Goal: Submit feedback/report problem: Provide input to the site owners about the experience or issues

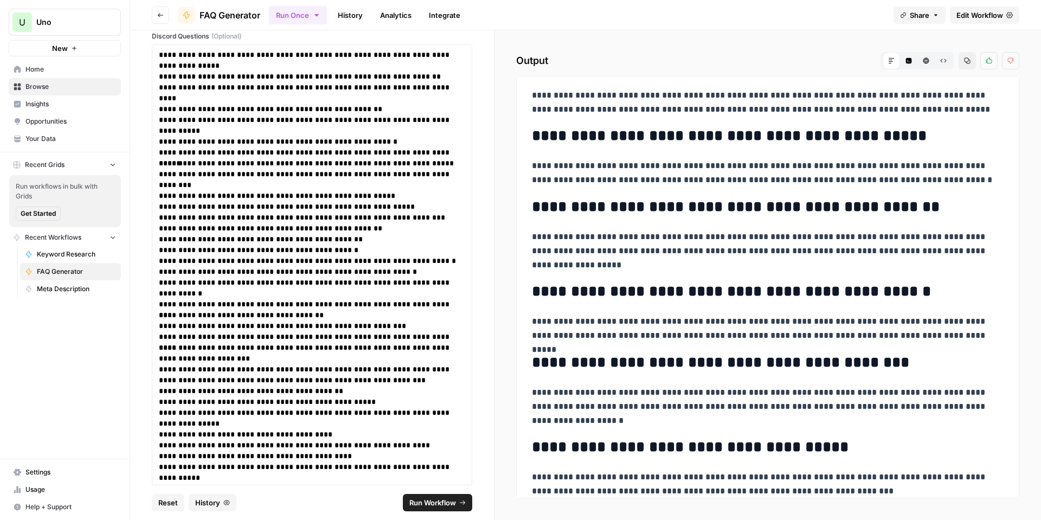
scroll to position [1247, 0]
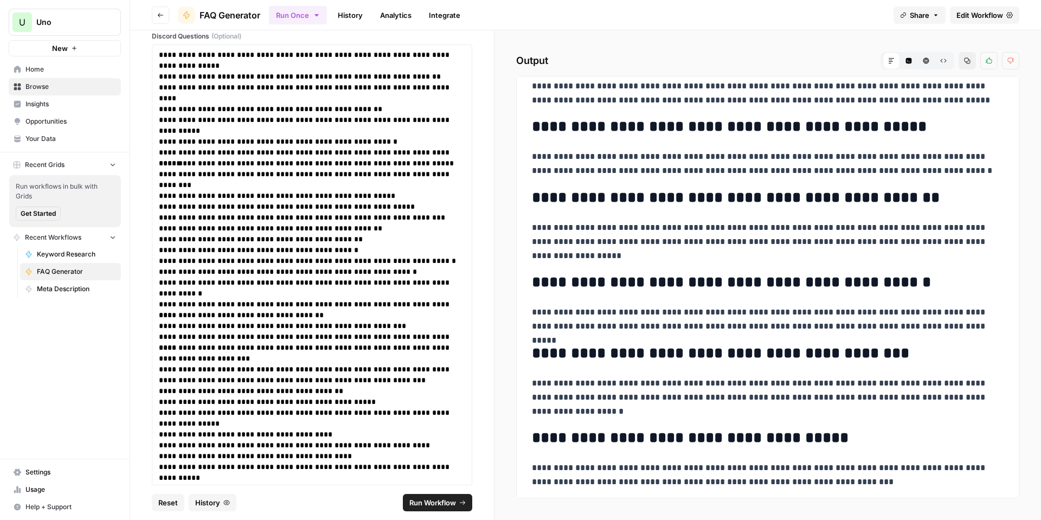
click at [345, 17] on link "History" at bounding box center [350, 15] width 38 height 17
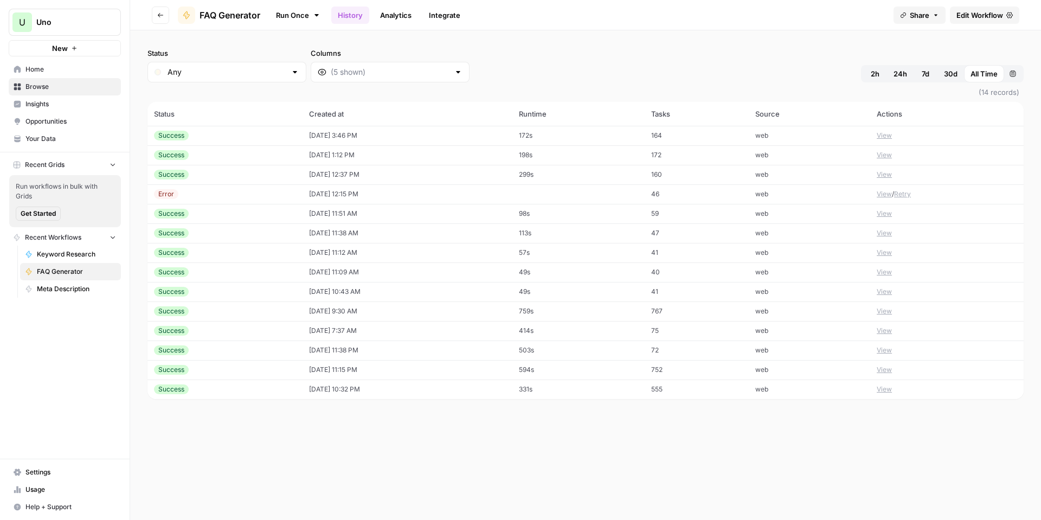
click at [290, 12] on link "Run Once" at bounding box center [298, 15] width 58 height 18
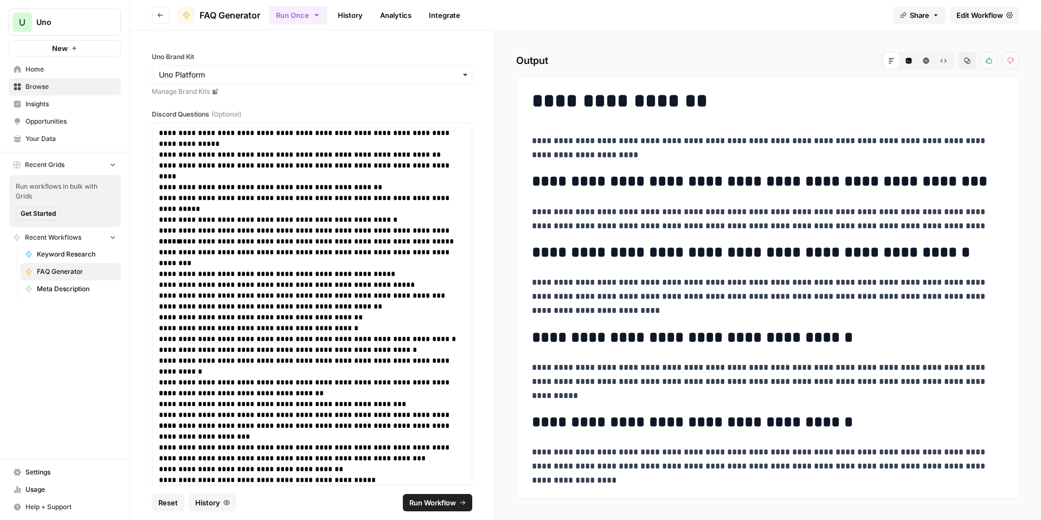
click at [998, 12] on span "Edit Workflow" at bounding box center [979, 15] width 47 height 11
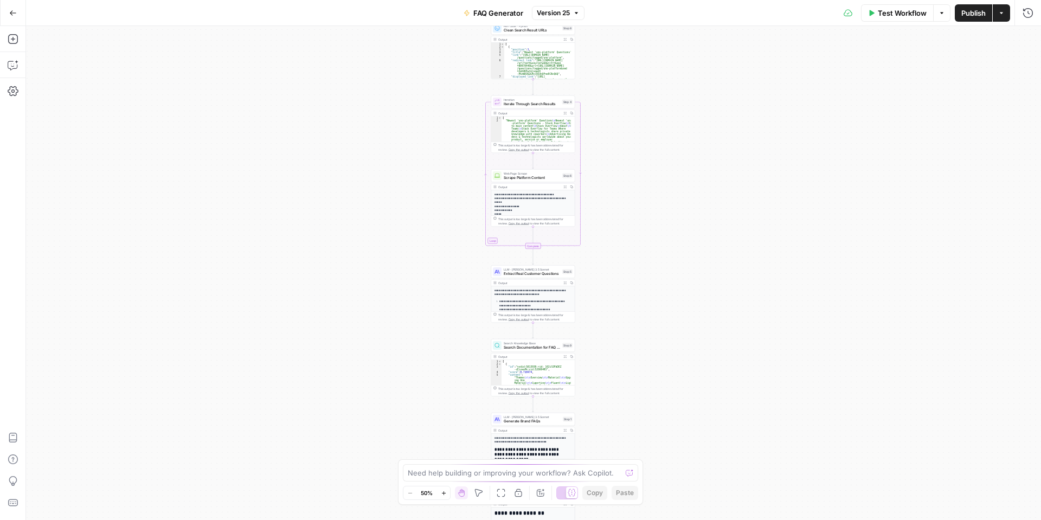
scroll to position [33, 0]
click at [534, 470] on textarea at bounding box center [515, 472] width 214 height 11
type textarea "The answers are good but what happened to the links that are supposed to accomp…"
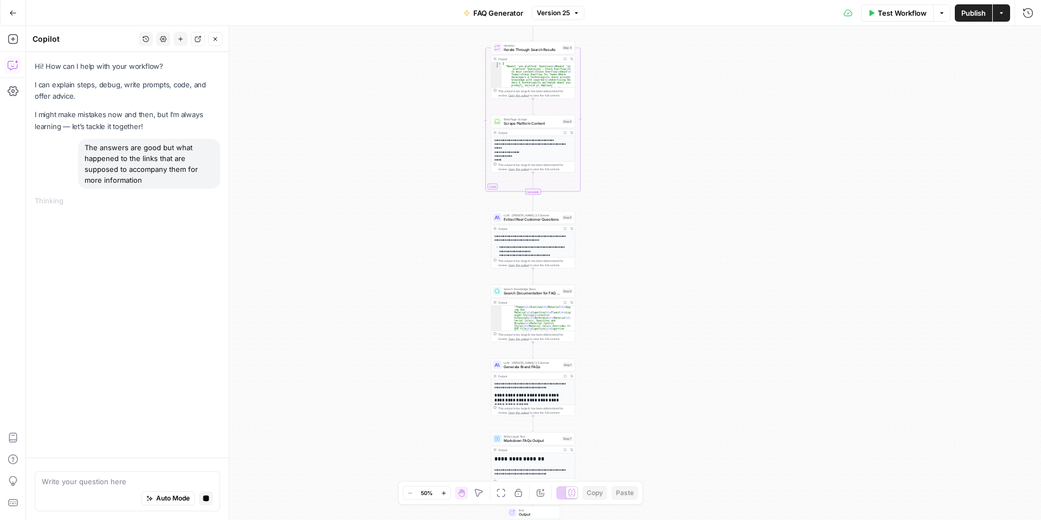
click at [447, 493] on icon "button" at bounding box center [444, 493] width 6 height 6
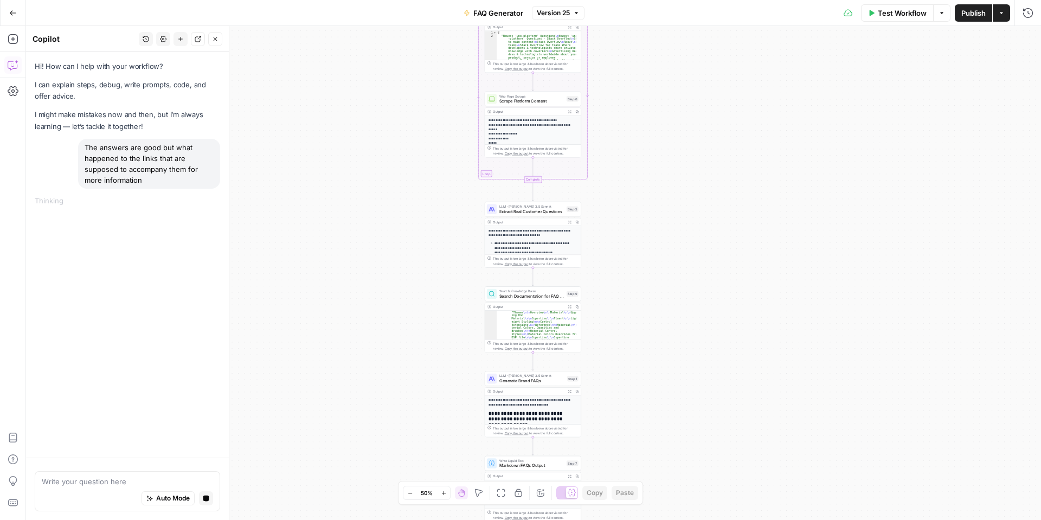
click at [447, 493] on icon "button" at bounding box center [444, 493] width 6 height 6
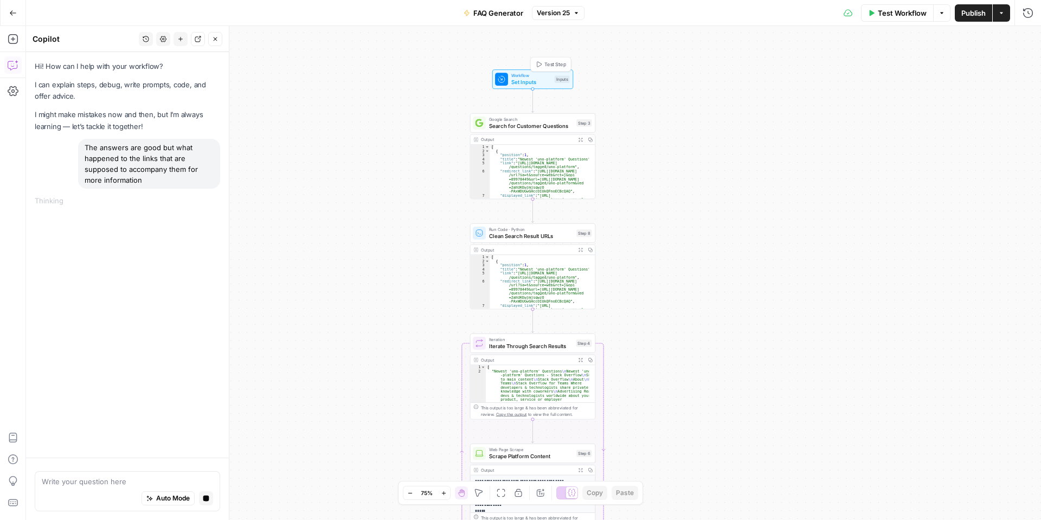
click at [540, 80] on span "Set Inputs" at bounding box center [531, 82] width 40 height 8
click at [937, 165] on button "Add Field" at bounding box center [923, 164] width 180 height 17
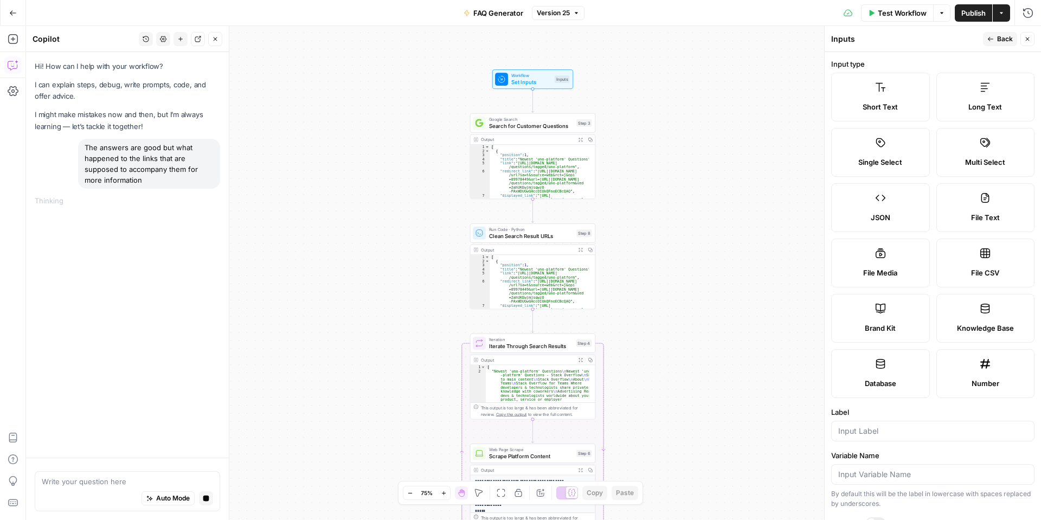
click at [1009, 325] on div "Knowledge Base" at bounding box center [985, 328] width 80 height 11
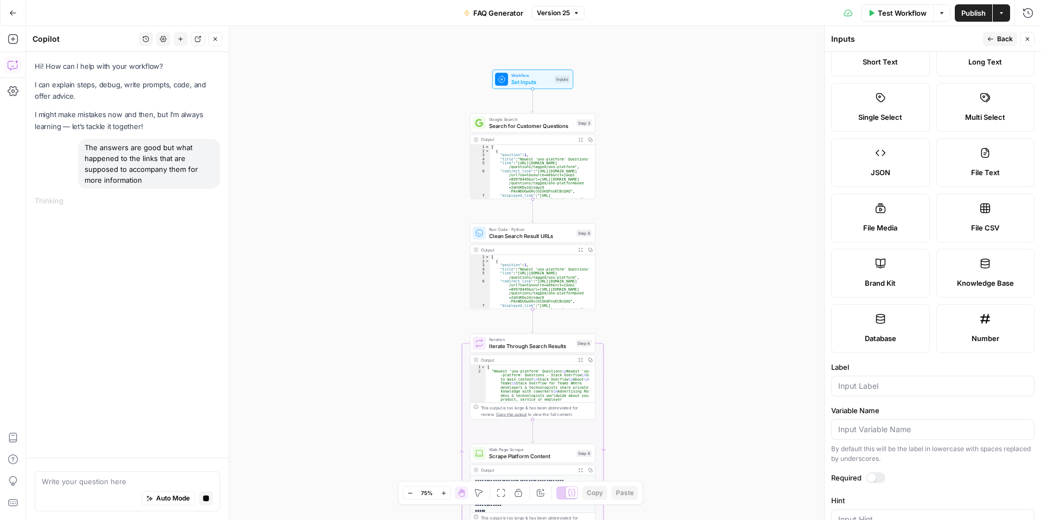
scroll to position [108, 0]
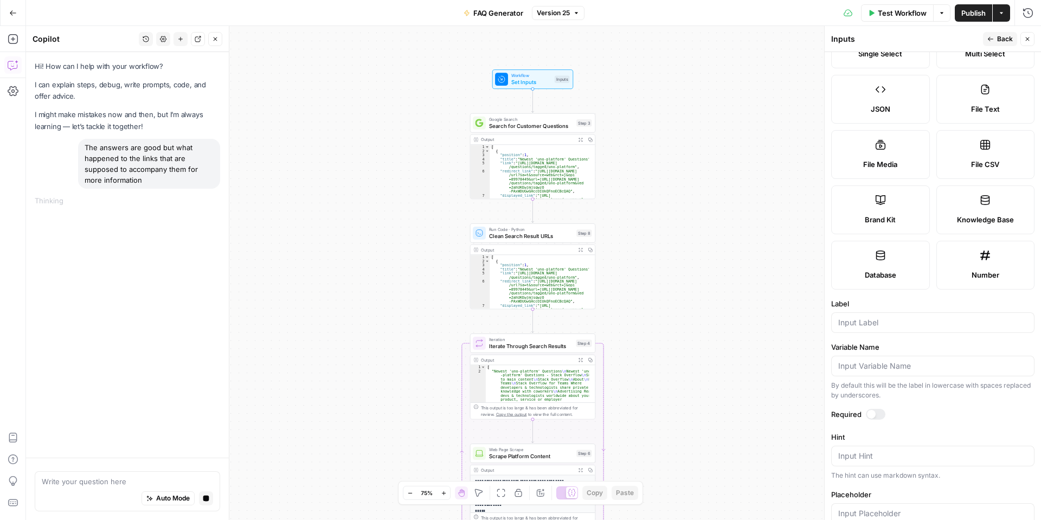
click at [919, 314] on div at bounding box center [932, 322] width 203 height 21
type input "/"
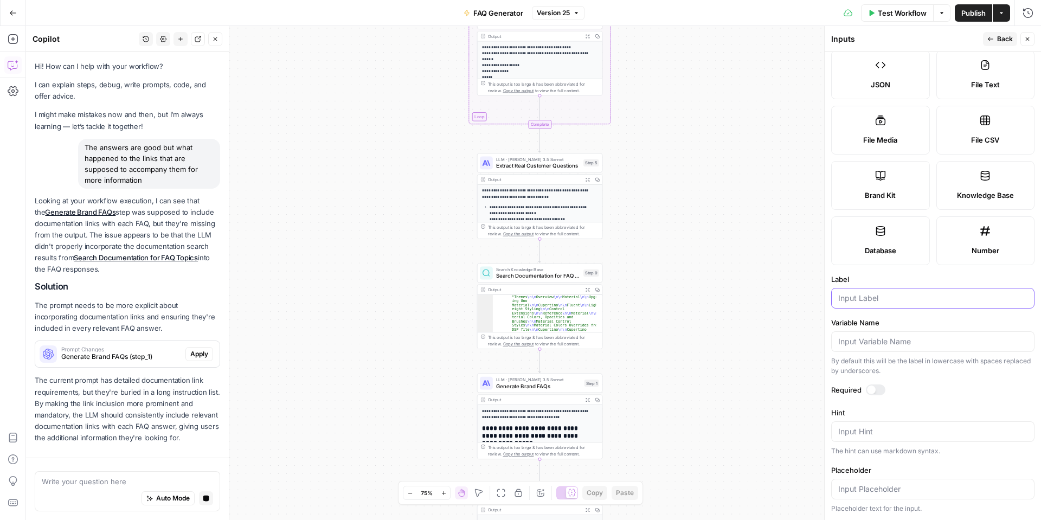
scroll to position [55, 0]
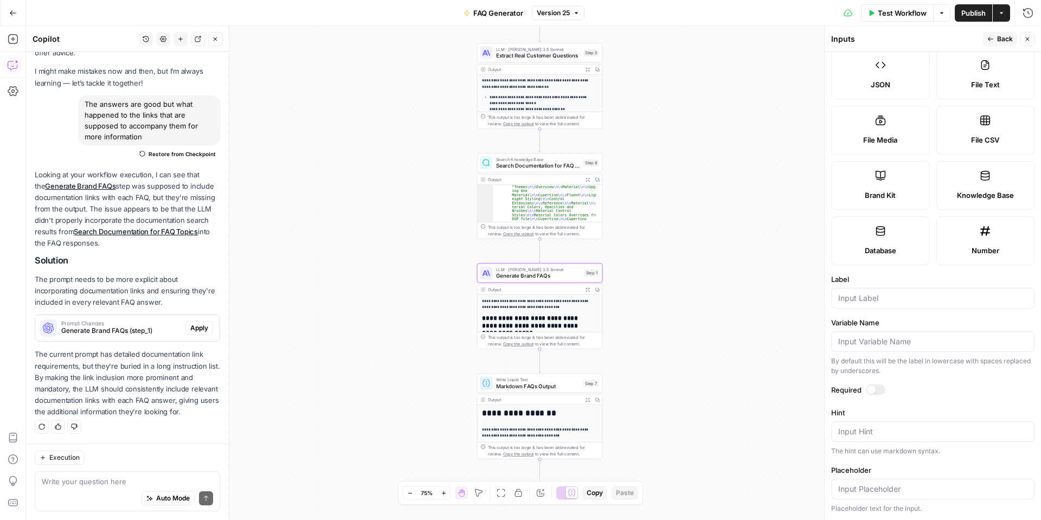
click at [190, 323] on span "Apply" at bounding box center [199, 328] width 18 height 10
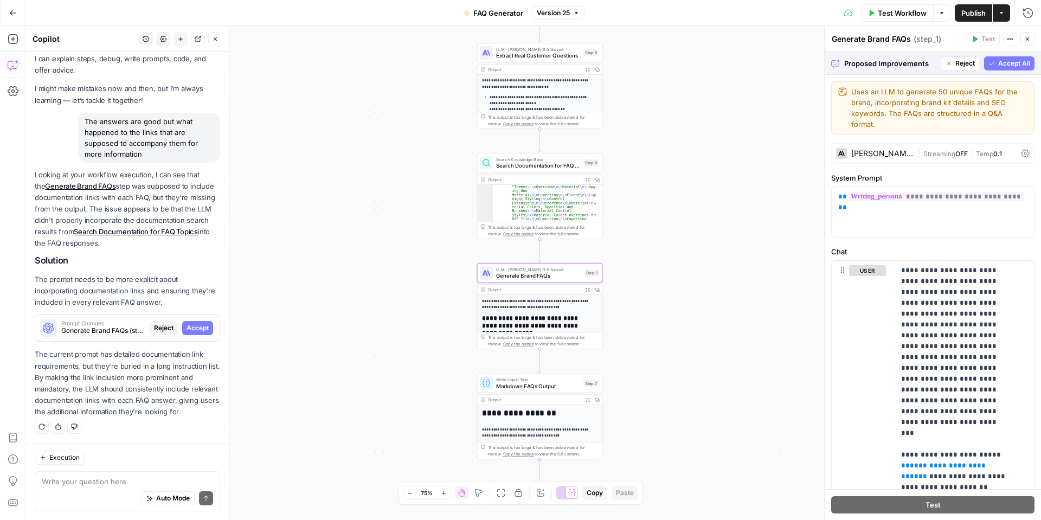
scroll to position [37, 0]
